Goal: Transaction & Acquisition: Purchase product/service

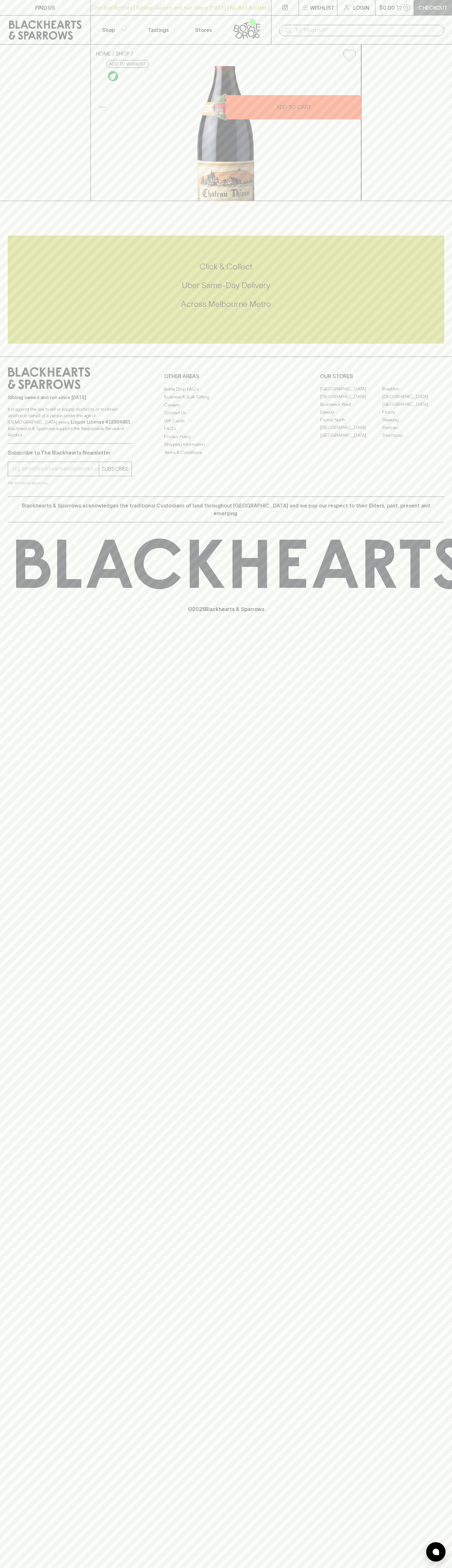
click at [423, 1] on link "Checkout" at bounding box center [433, 7] width 38 height 15
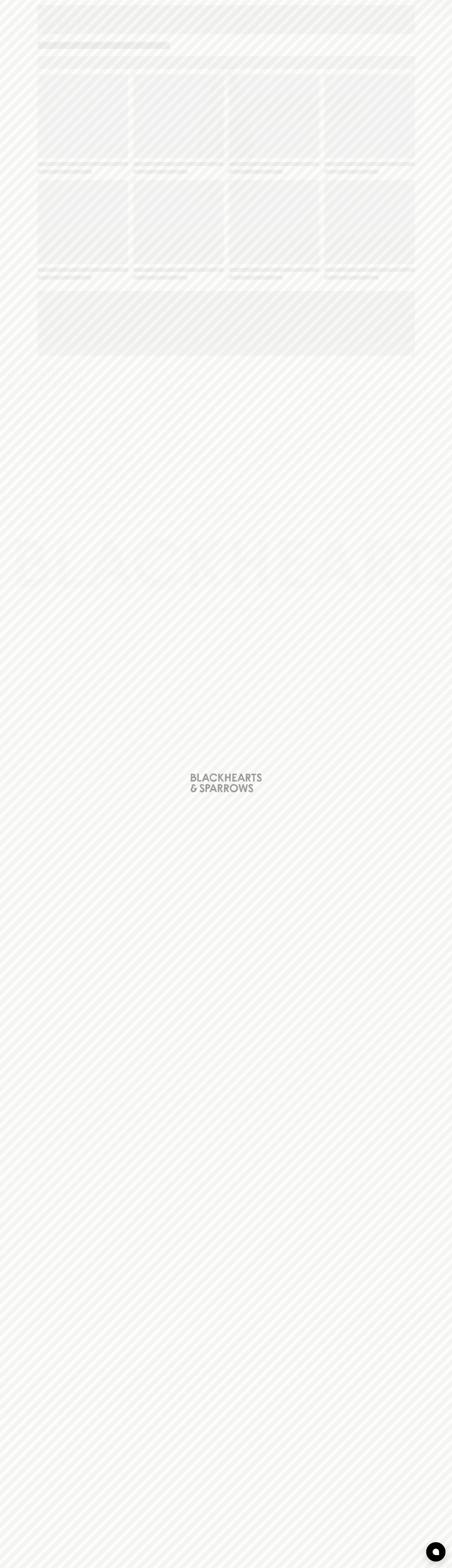
click at [446, 478] on div "Loading" at bounding box center [226, 784] width 452 height 1568
click at [74, 1567] on html "FIND US | No Bad Bottles | Sibling Owned and Run Since 2006 | No Bad Bottles | …" at bounding box center [226, 784] width 452 height 1568
click at [7, 640] on div "Loading" at bounding box center [226, 784] width 452 height 1568
